Goal: Task Accomplishment & Management: Use online tool/utility

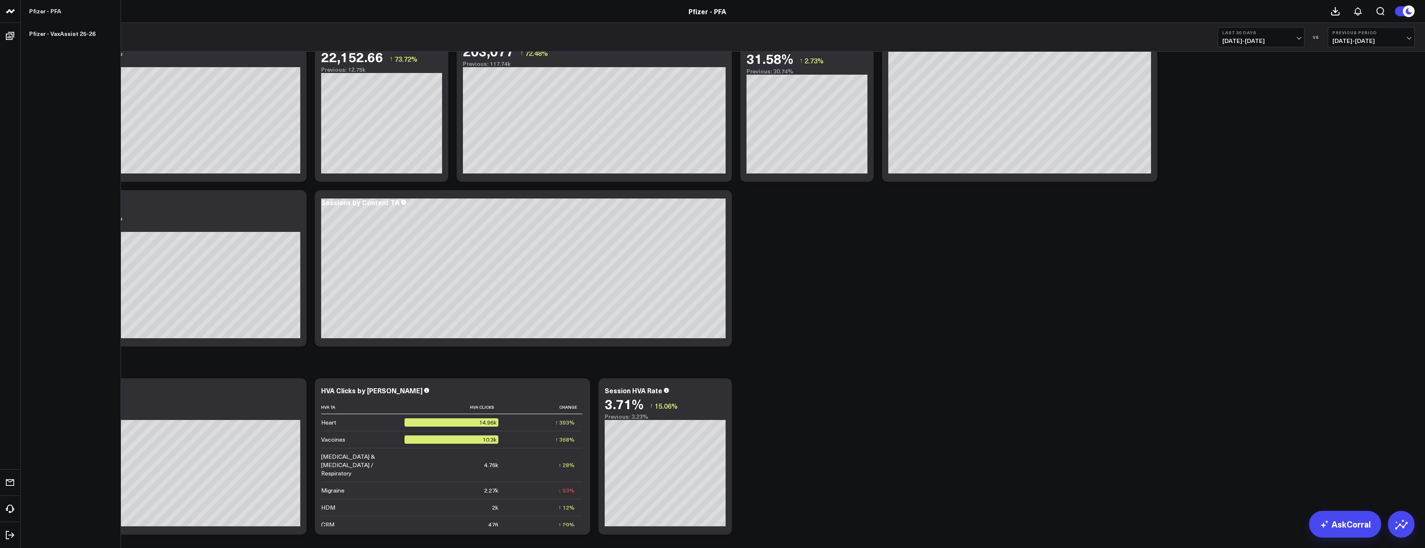
scroll to position [472, 0]
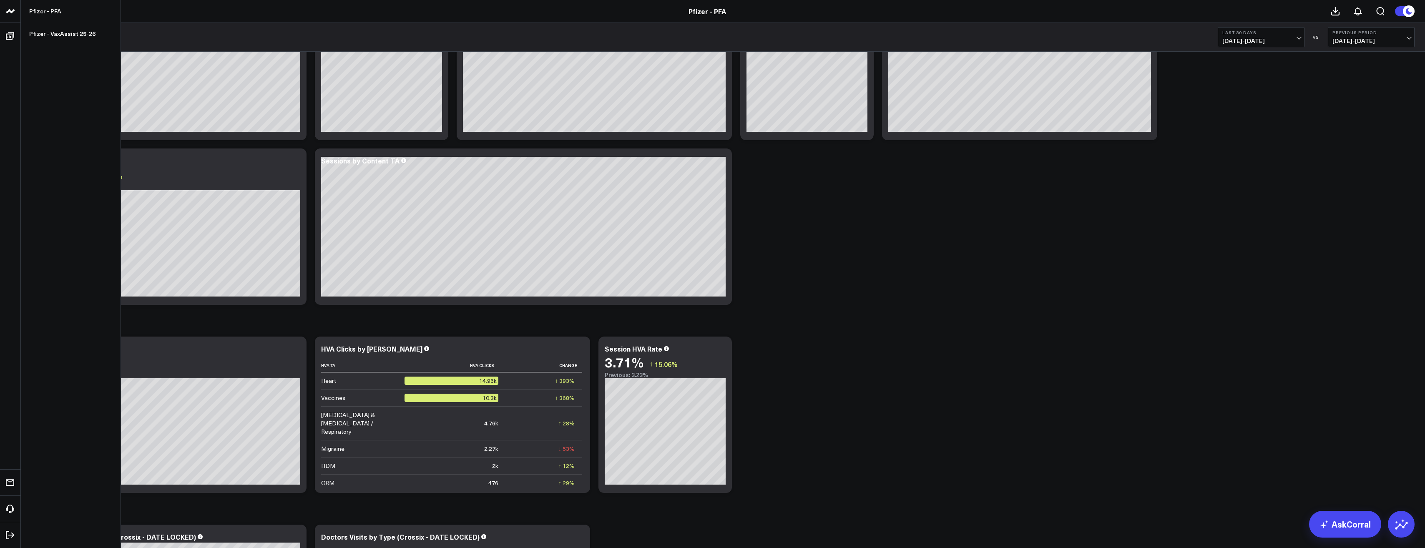
click at [0, 0] on icon at bounding box center [0, 0] width 0 height 0
click at [810, 352] on div "SPEND (PUBLICIS) Copy link to widget Ask support Comment Export PNG Spend by Th…" at bounding box center [723, 226] width 1392 height 1293
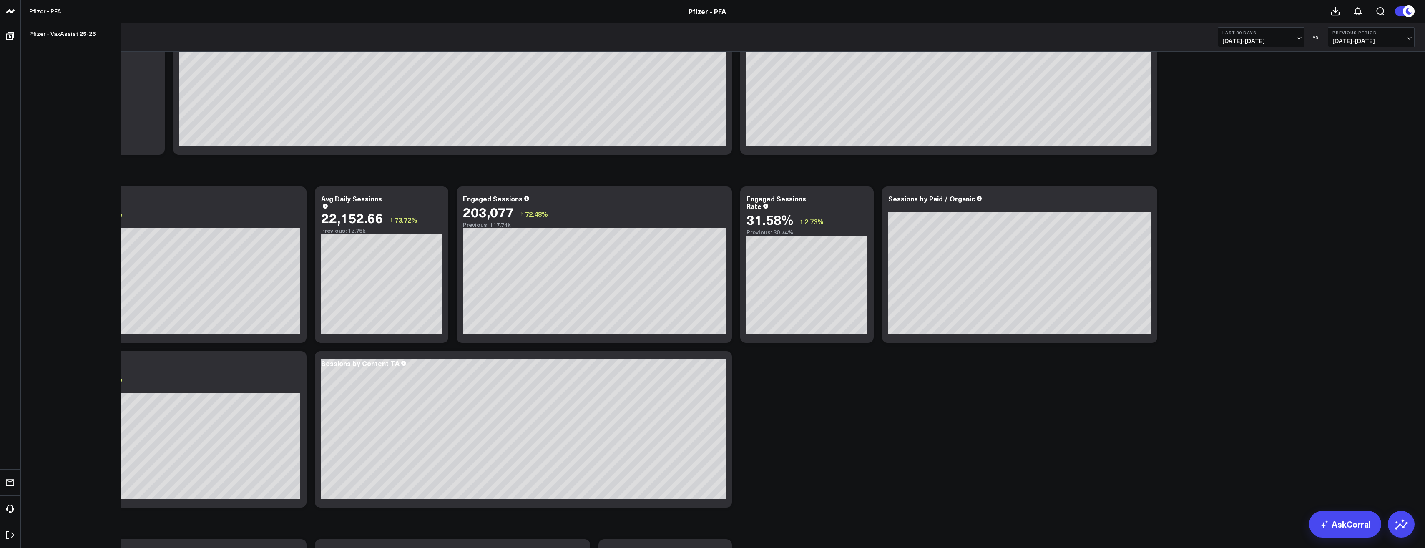
scroll to position [292, 0]
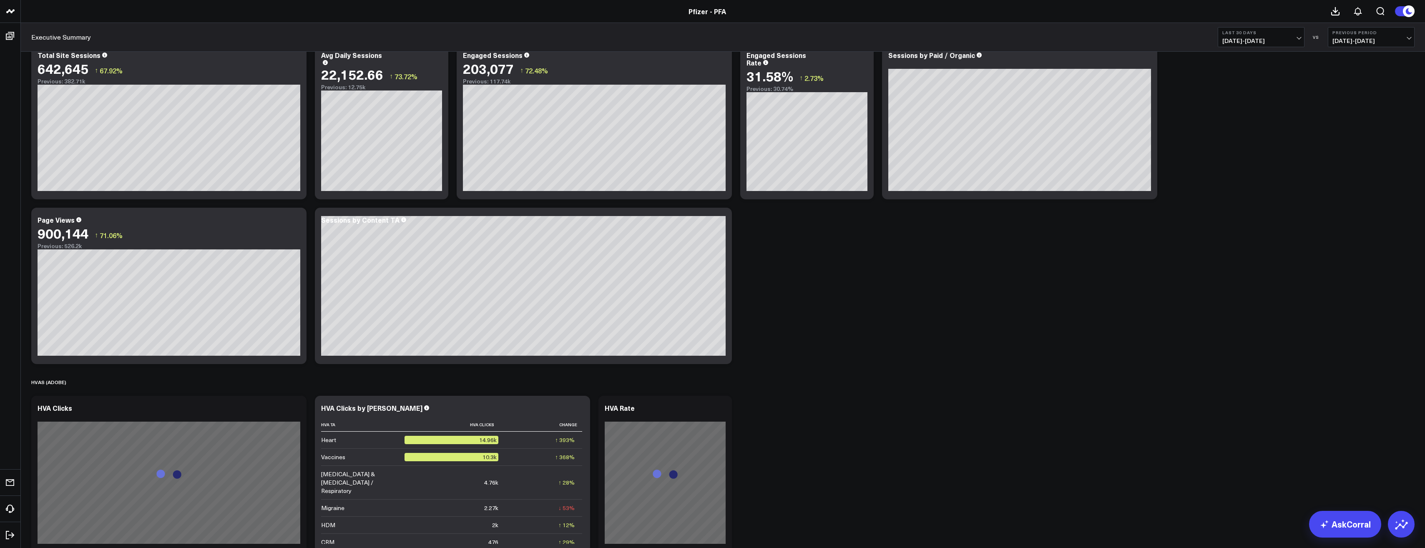
scroll to position [542, 0]
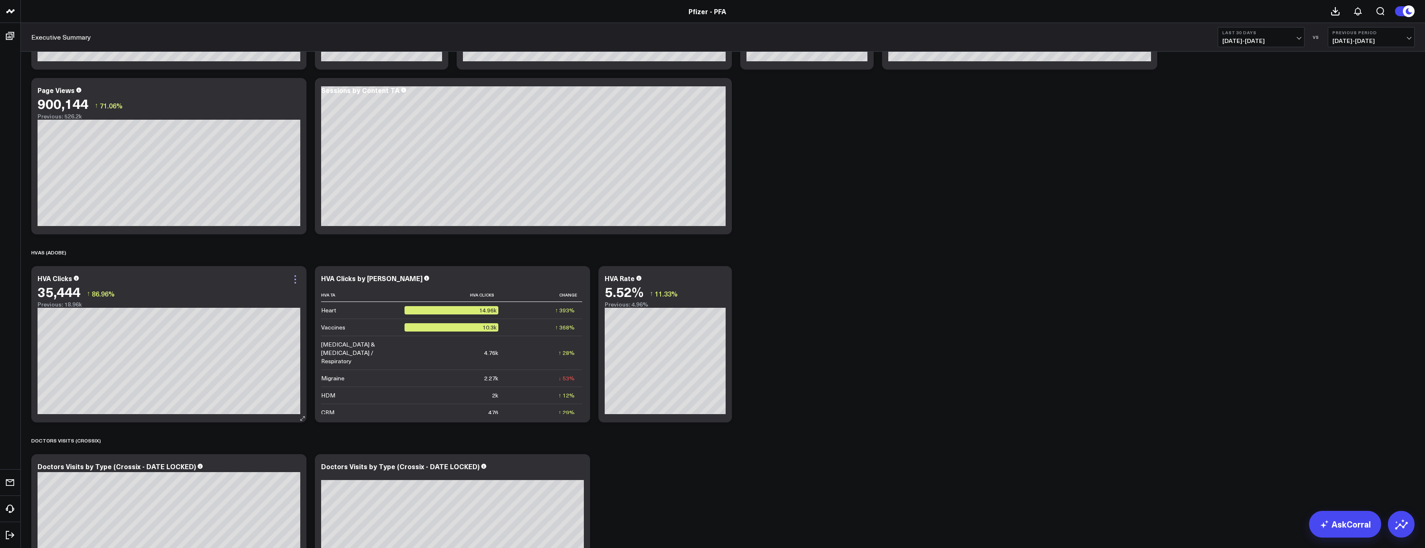
click at [292, 279] on icon at bounding box center [295, 279] width 10 height 10
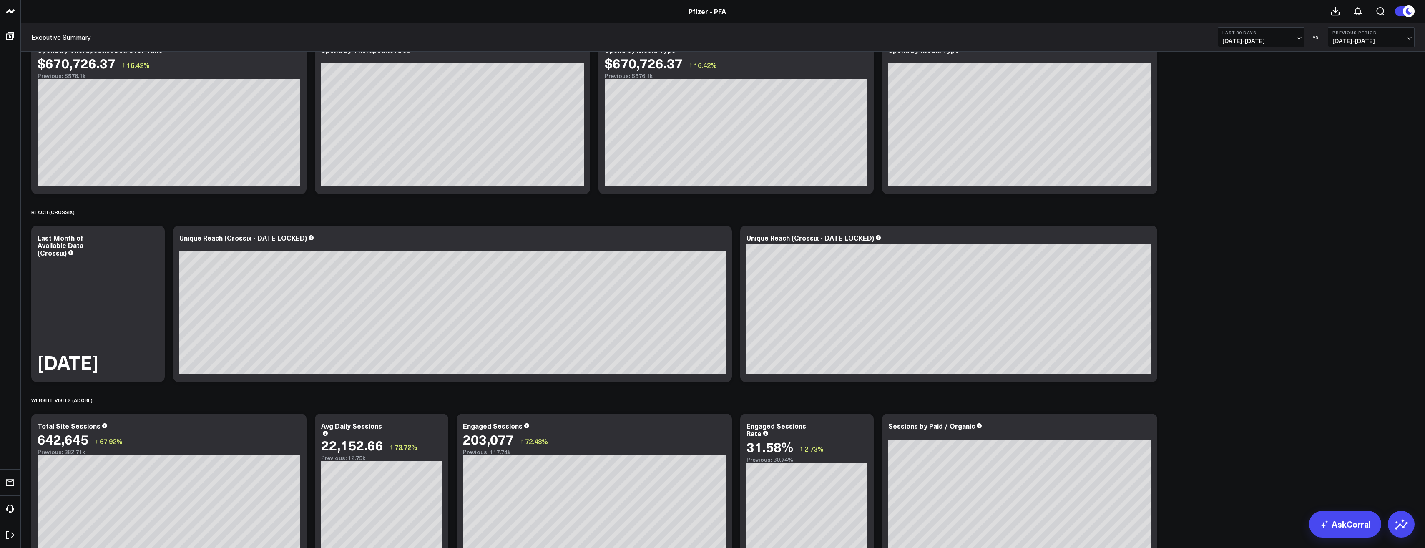
scroll to position [0, 0]
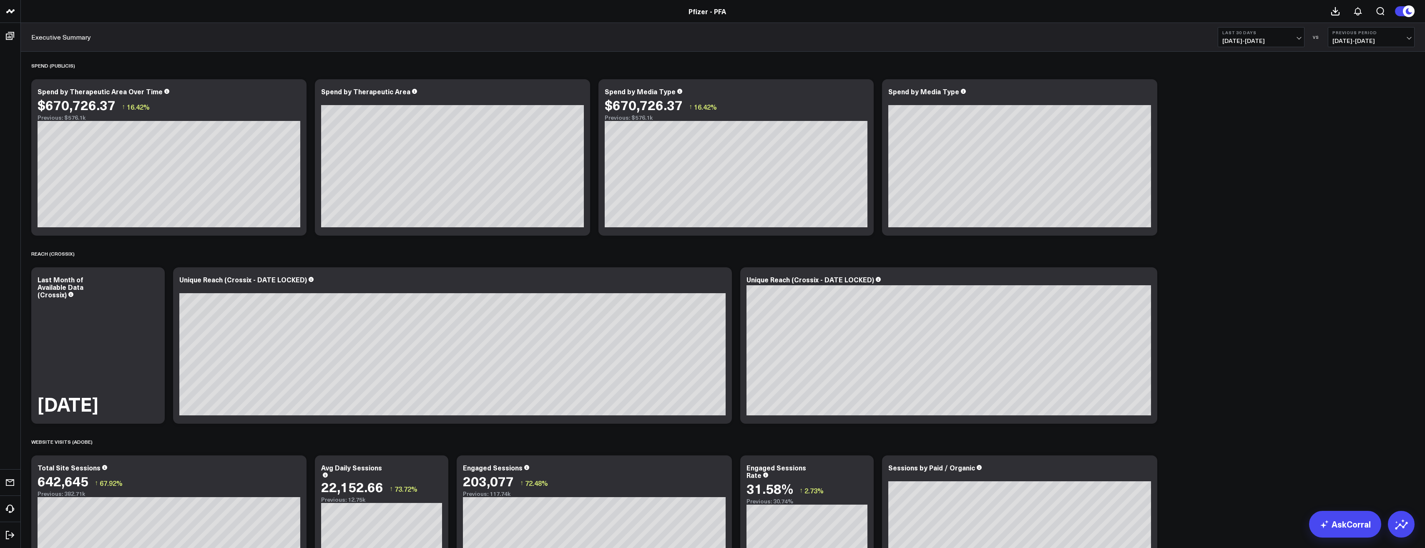
click at [1274, 42] on span "08/24/25 - 09/22/25" at bounding box center [1262, 41] width 78 height 7
click at [1270, 36] on button "Last 30 Days 08/24/25 - 09/22/25" at bounding box center [1261, 37] width 87 height 20
click at [1248, 273] on link "Custom Dates" at bounding box center [1261, 267] width 86 height 16
select select "8"
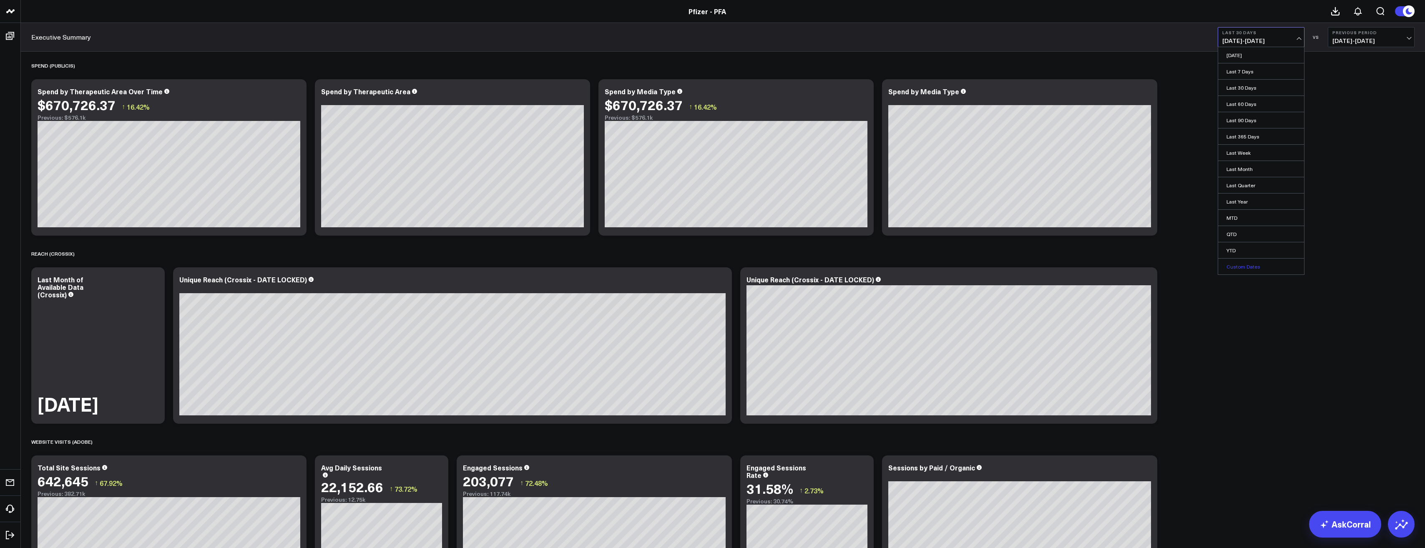
select select "2025"
click at [1324, 59] on button "button" at bounding box center [1326, 60] width 8 height 10
select select "7"
select select "2025"
click at [1336, 65] on button "button" at bounding box center [1339, 60] width 8 height 10
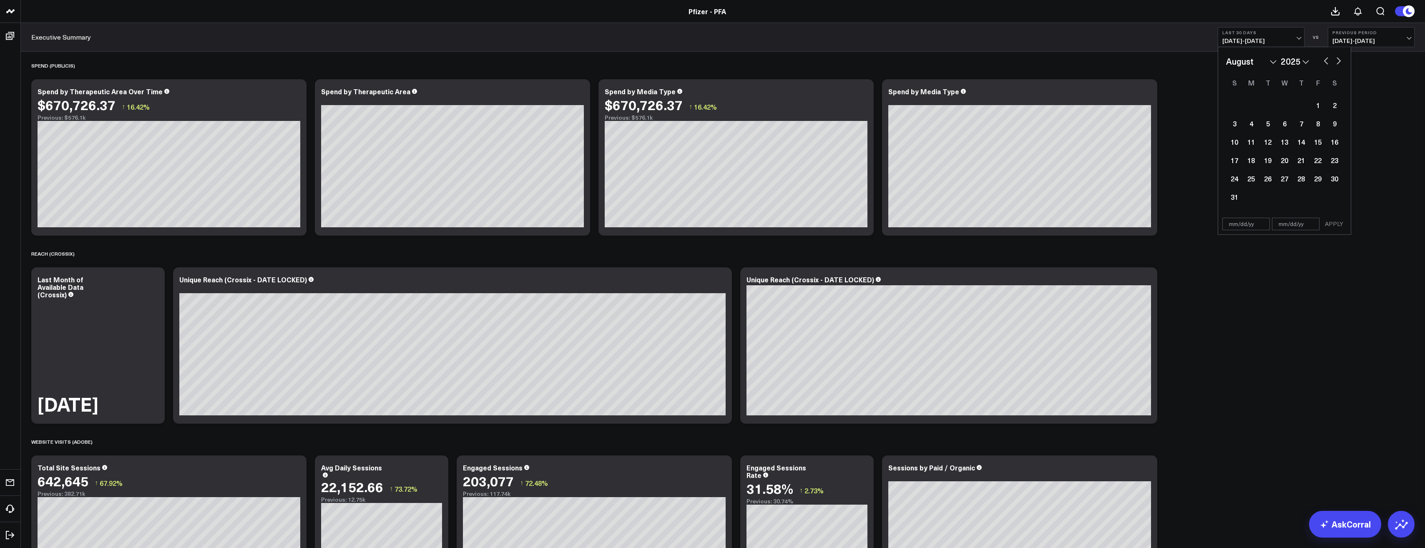
select select "8"
select select "2025"
click at [1249, 107] on div "1" at bounding box center [1251, 105] width 17 height 17
type input "09/01/25"
select select "8"
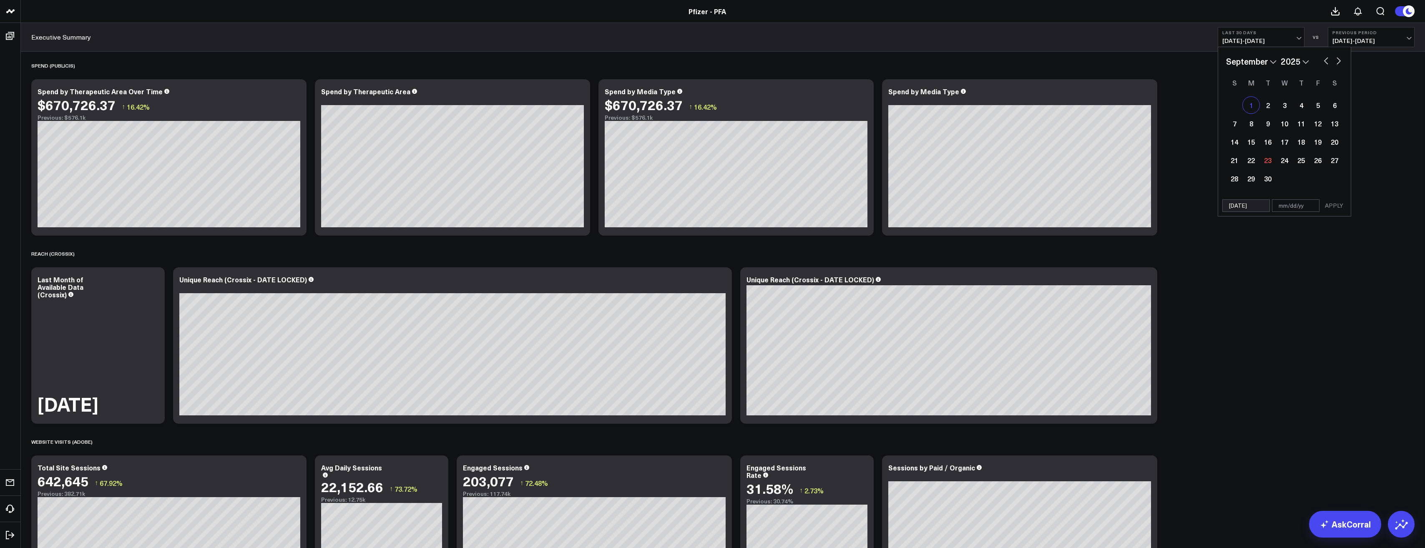
select select "2025"
click at [1250, 164] on div "22" at bounding box center [1251, 160] width 17 height 17
type input "[DATE]"
select select "8"
select select "2025"
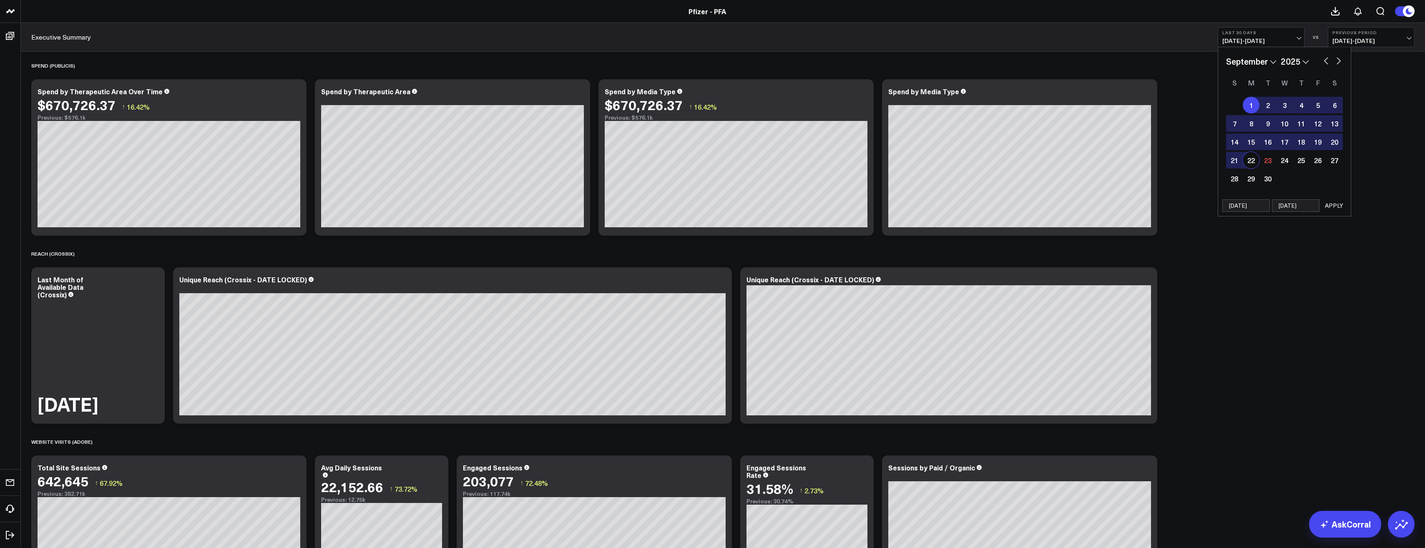
click at [1328, 207] on button "APPLY" at bounding box center [1334, 205] width 25 height 13
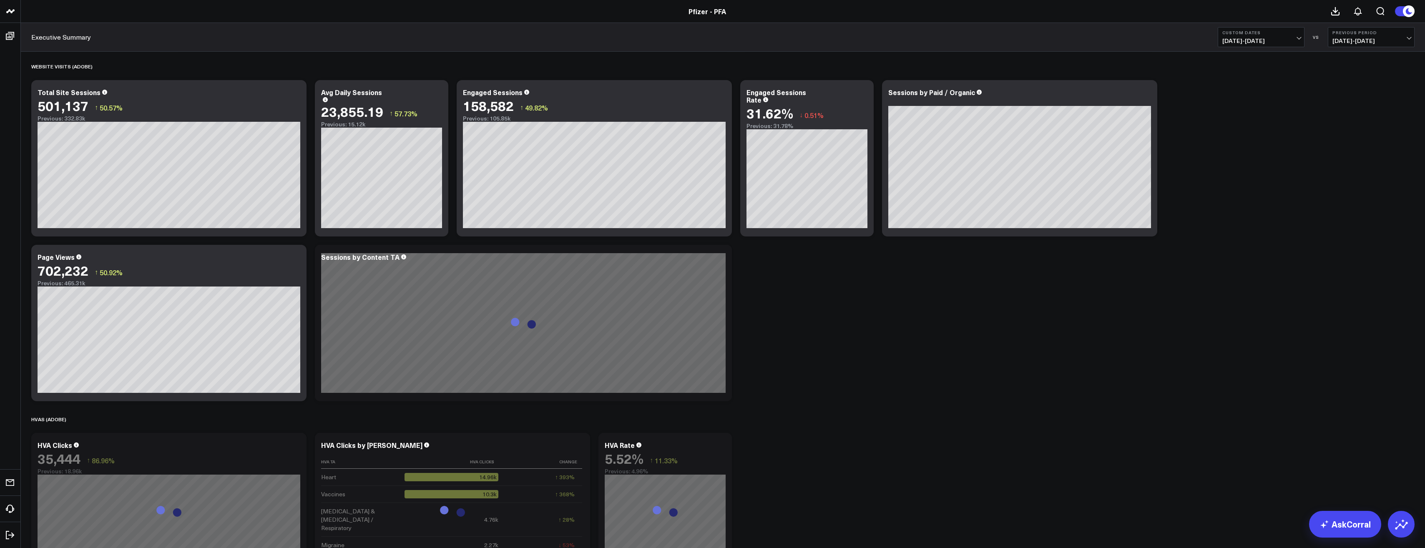
scroll to position [459, 0]
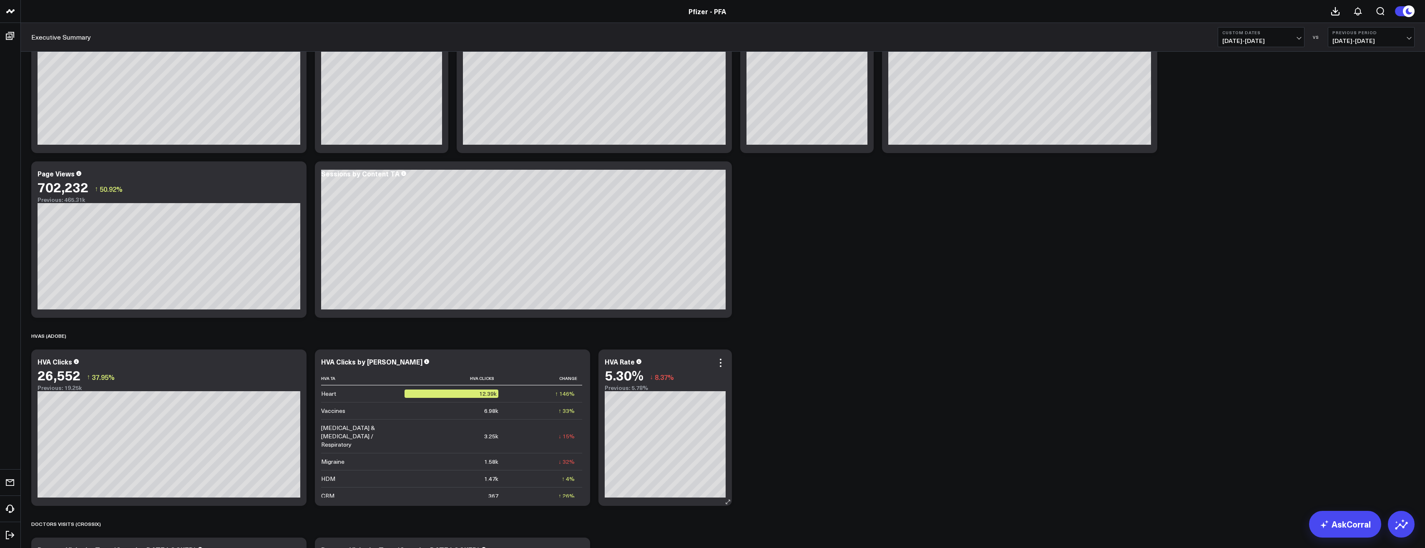
click at [721, 369] on div "5.30% ↓ 8.37%" at bounding box center [665, 374] width 121 height 15
click at [722, 363] on icon at bounding box center [721, 363] width 2 height 2
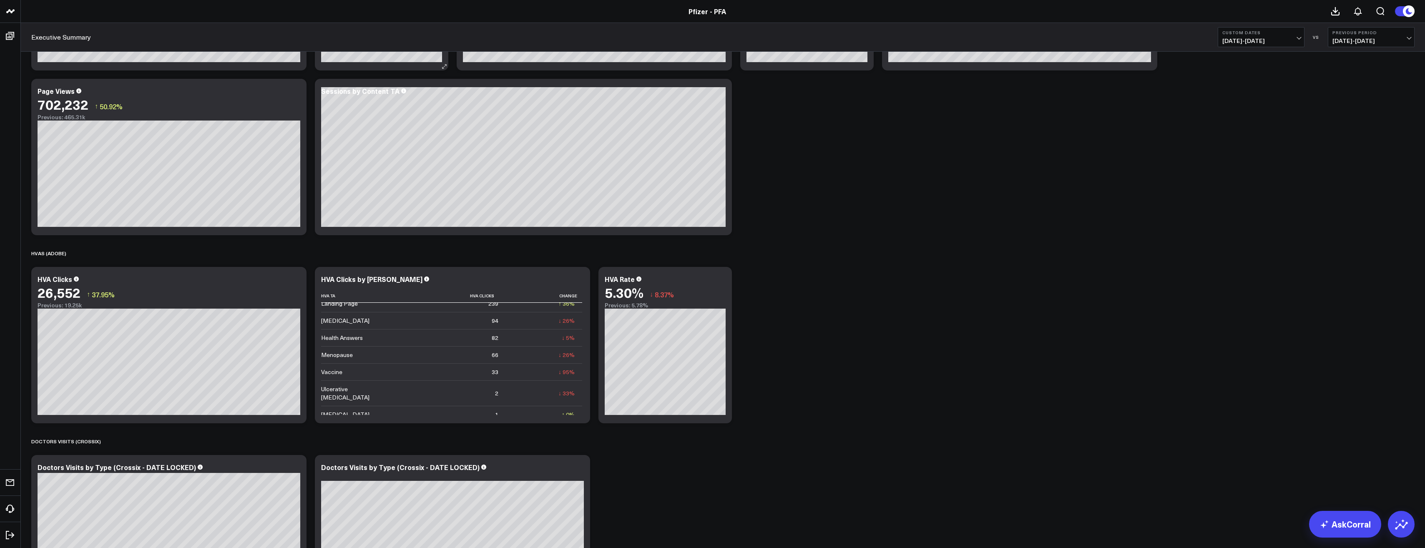
scroll to position [542, 0]
